Goal: Task Accomplishment & Management: Complete application form

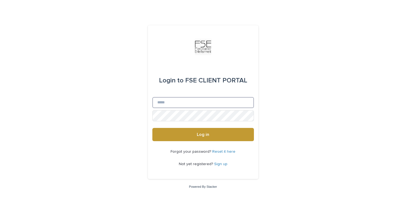
type input "**********"
click at [203, 135] on button "Log in" at bounding box center [203, 134] width 102 height 13
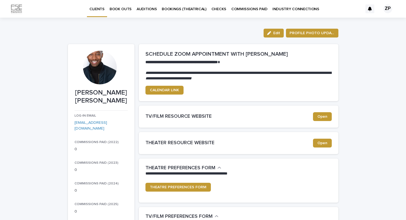
click at [115, 7] on p "BOOK OUTS" at bounding box center [121, 6] width 22 height 12
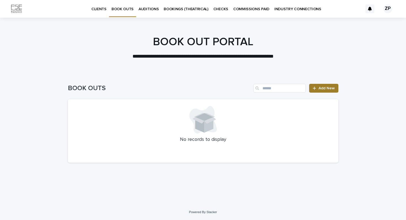
click at [326, 89] on span "Add New" at bounding box center [327, 88] width 16 height 4
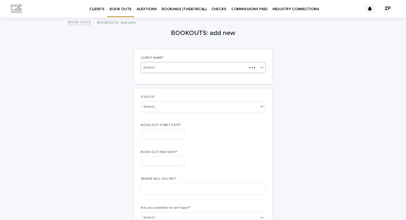
click at [197, 64] on div "Select..." at bounding box center [203, 67] width 125 height 11
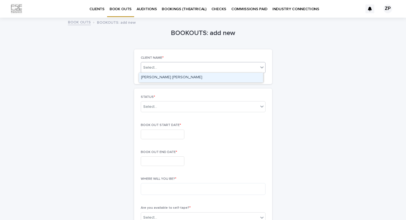
click at [194, 77] on div "[PERSON_NAME] [PERSON_NAME]" at bounding box center [201, 78] width 124 height 10
